Goal: Information Seeking & Learning: Learn about a topic

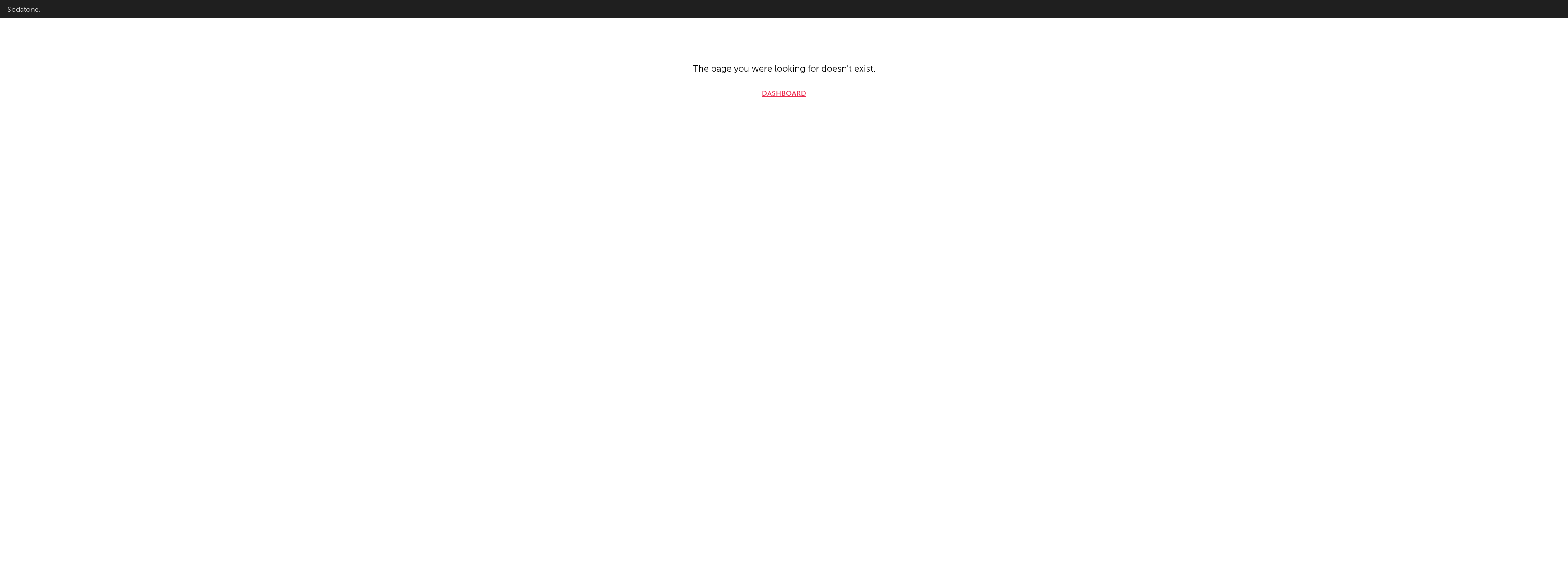
click at [791, 89] on link "Dashboard" at bounding box center [783, 94] width 44 height 11
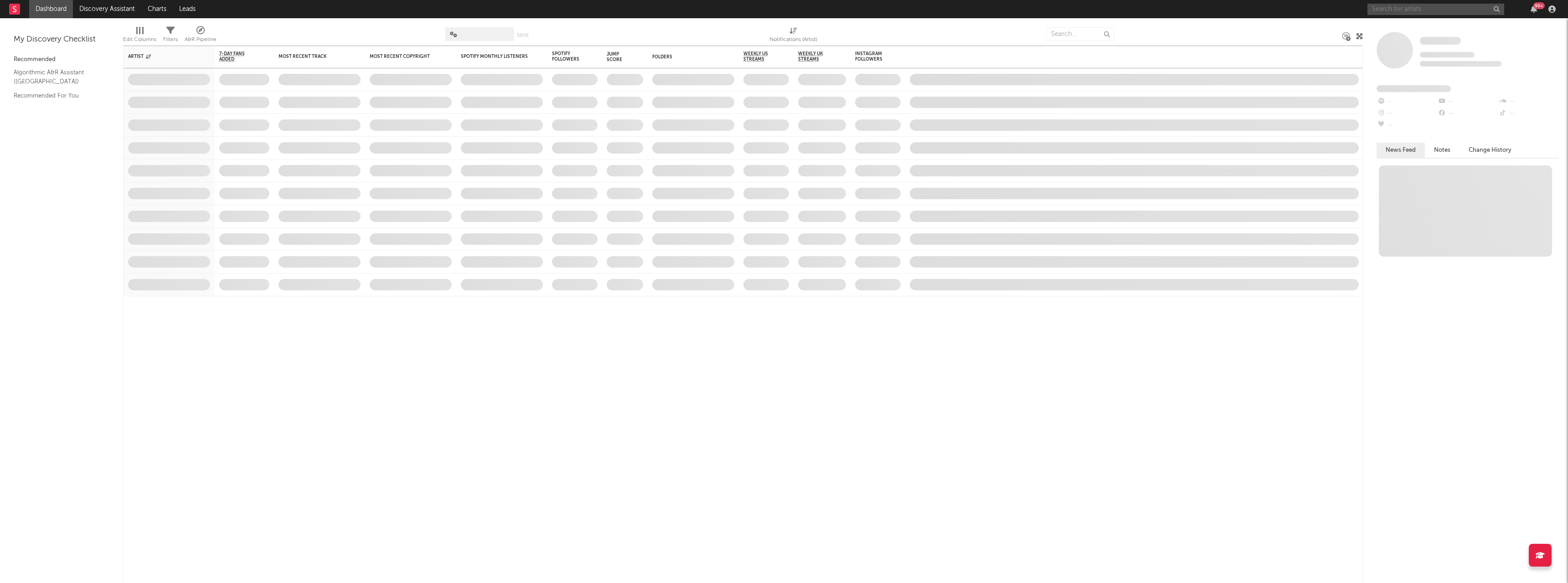
click at [1400, 4] on input "text" at bounding box center [1436, 9] width 137 height 12
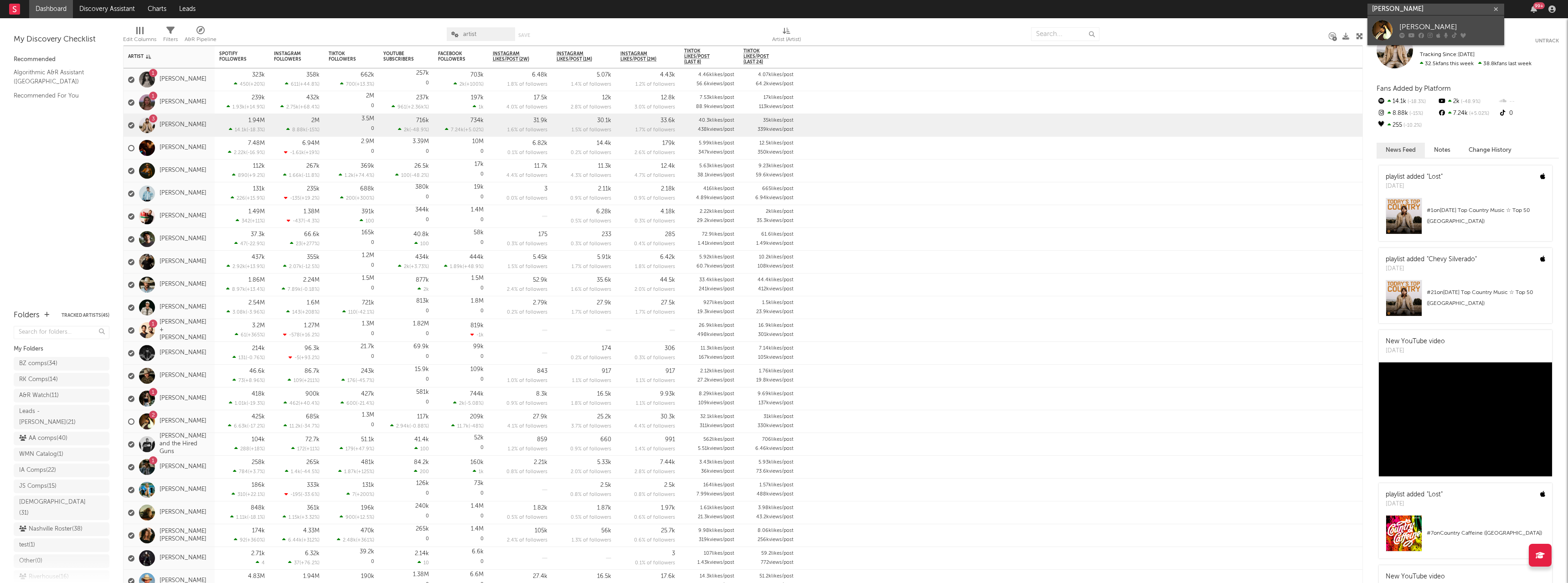
type input "[PERSON_NAME]"
click at [1471, 28] on div "[PERSON_NAME]" at bounding box center [1449, 27] width 100 height 11
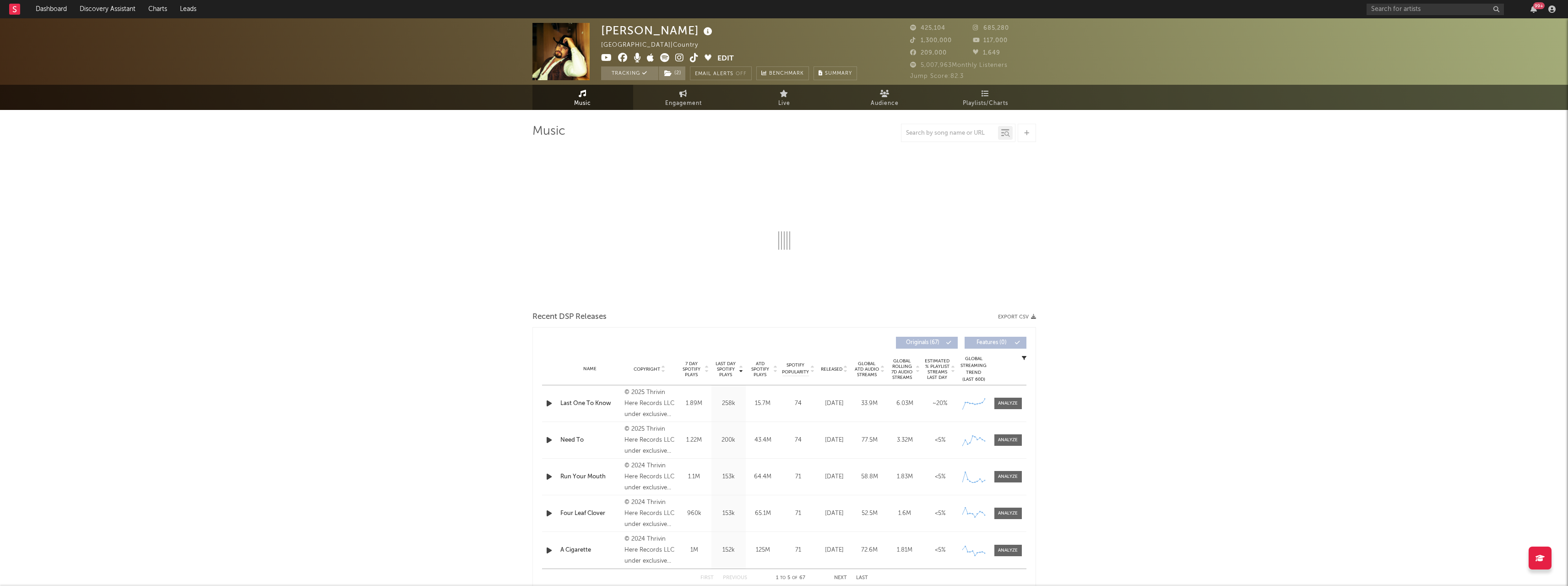
select select "6m"
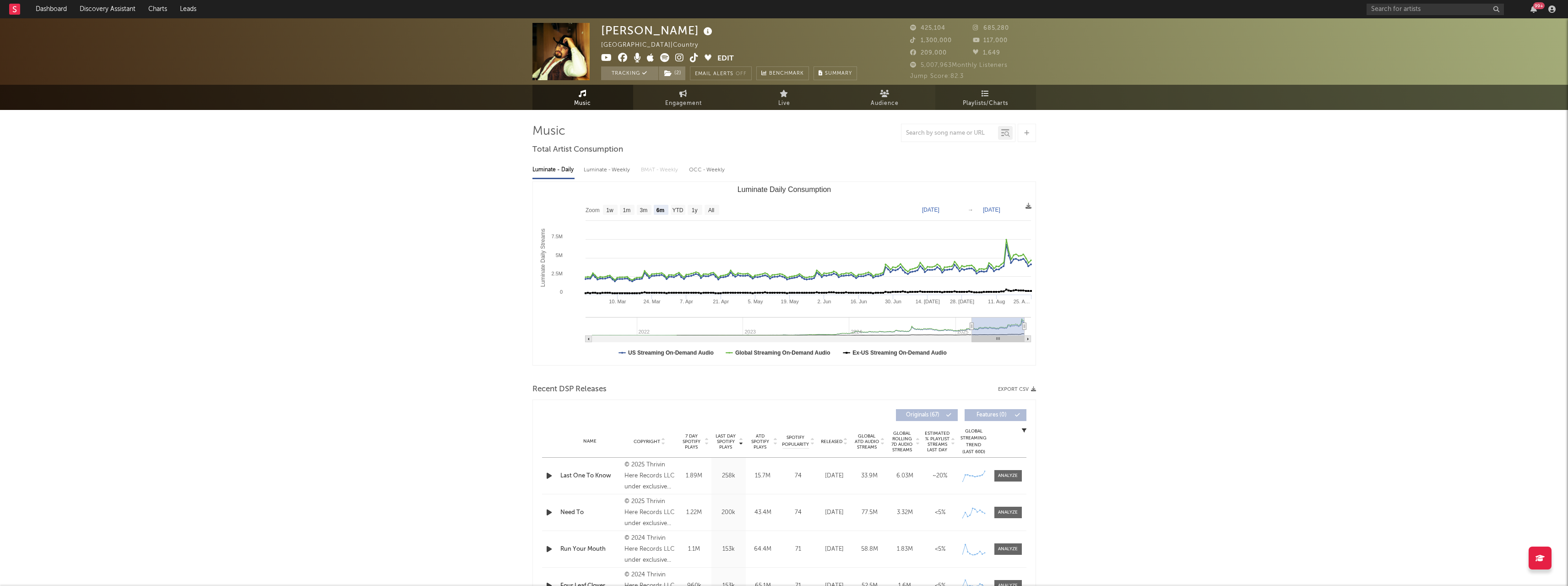
click at [999, 98] on span "Playlists/Charts" at bounding box center [985, 103] width 45 height 11
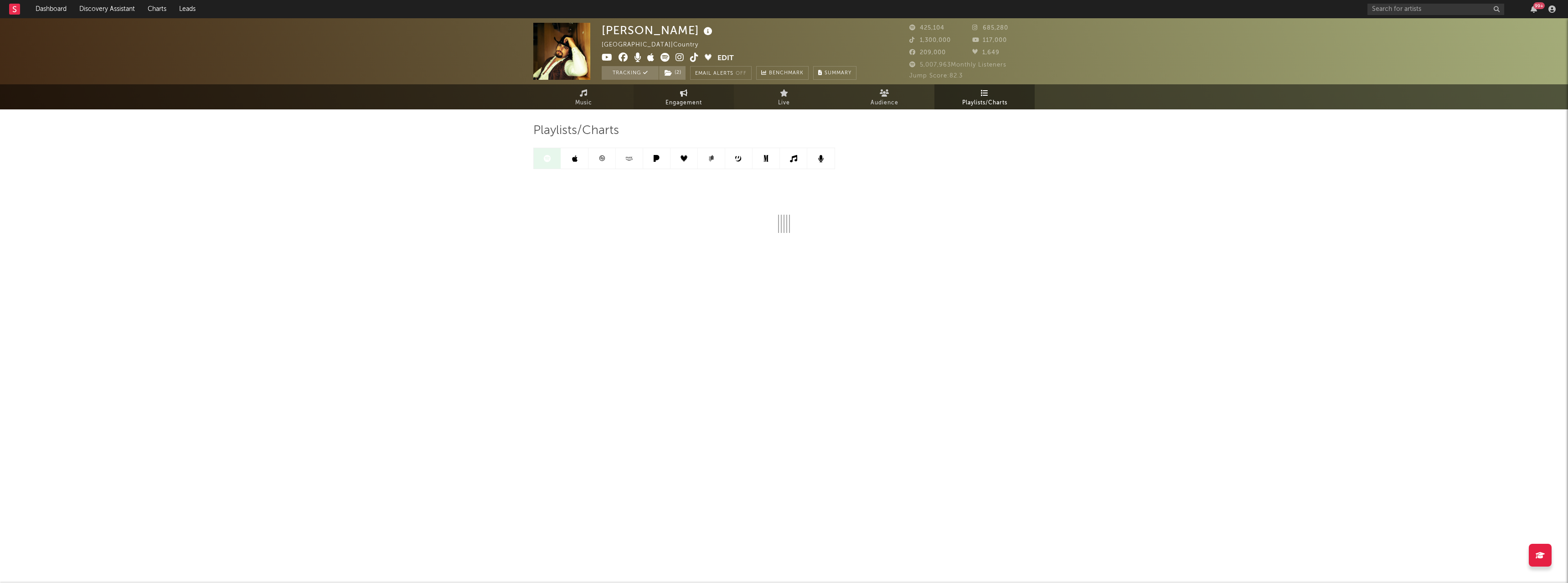
click at [673, 100] on span "Engagement" at bounding box center [684, 103] width 37 height 11
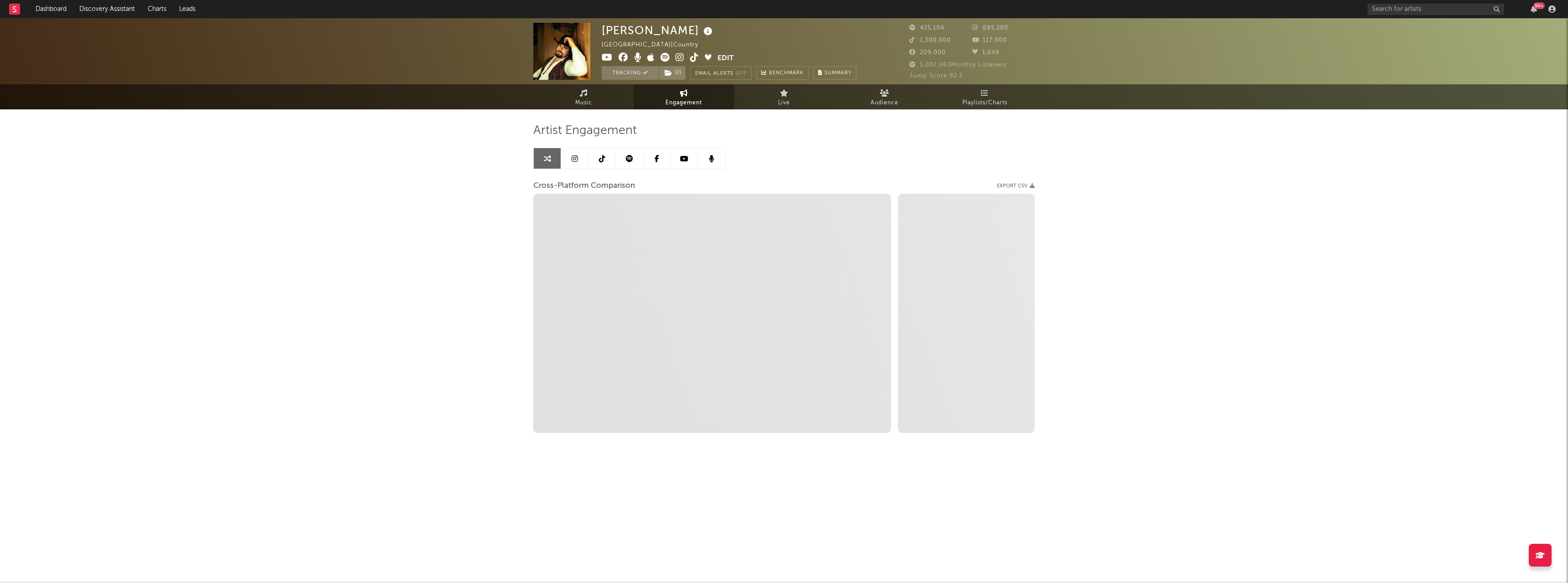
select select "1w"
click at [627, 155] on icon at bounding box center [629, 159] width 7 height 7
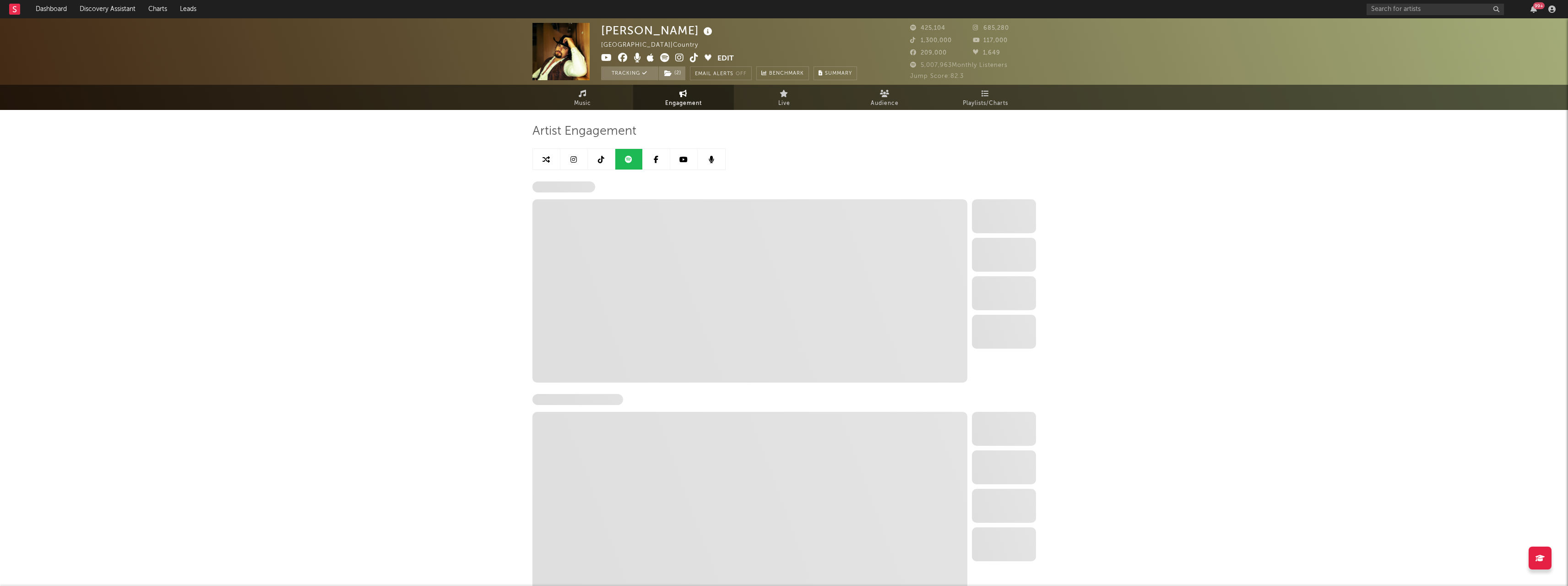
select select "6m"
select select "1w"
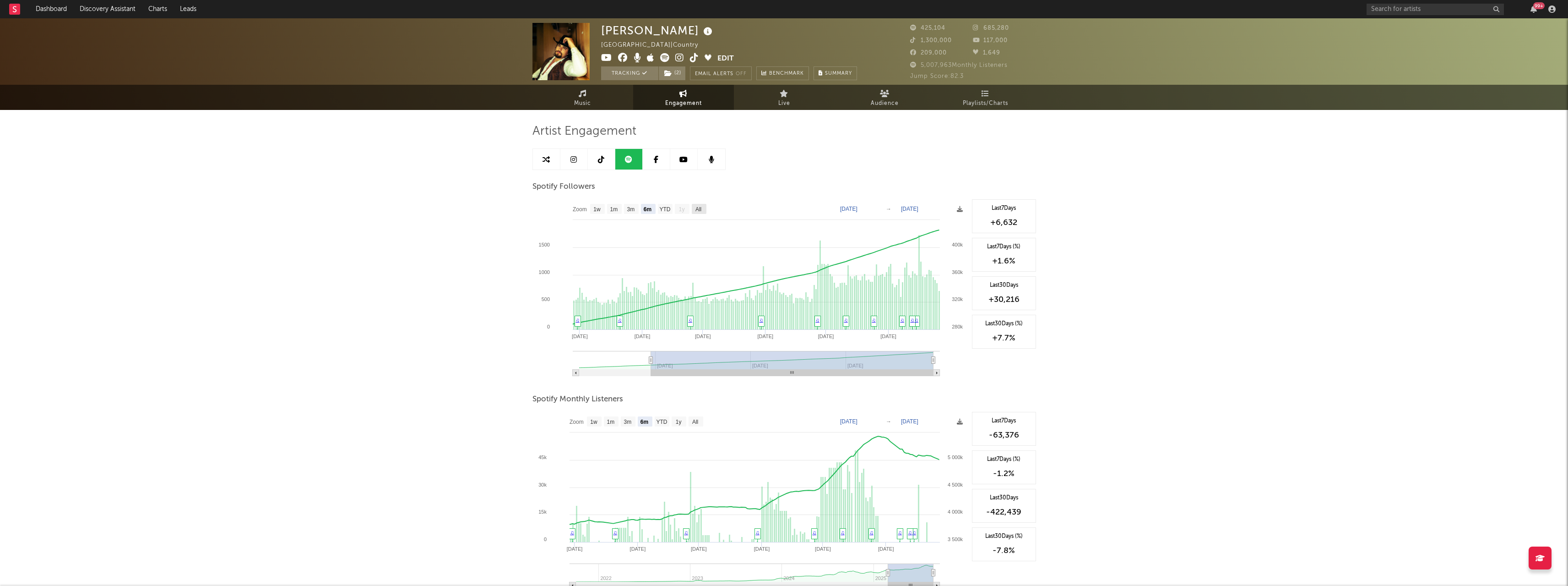
click at [698, 212] on text "All" at bounding box center [698, 209] width 6 height 6
select select "All"
type input "[DATE]"
